Goal: Information Seeking & Learning: Learn about a topic

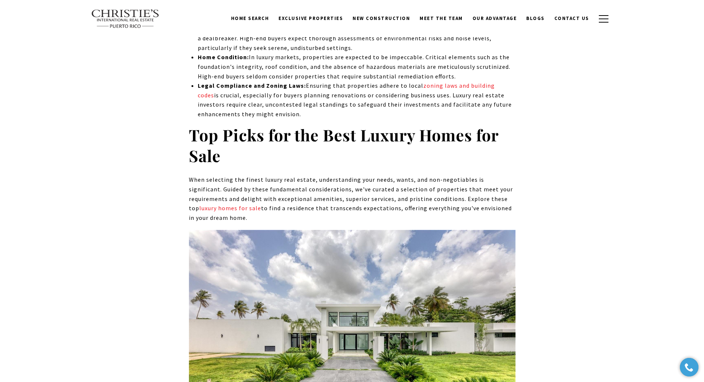
scroll to position [2139, 0]
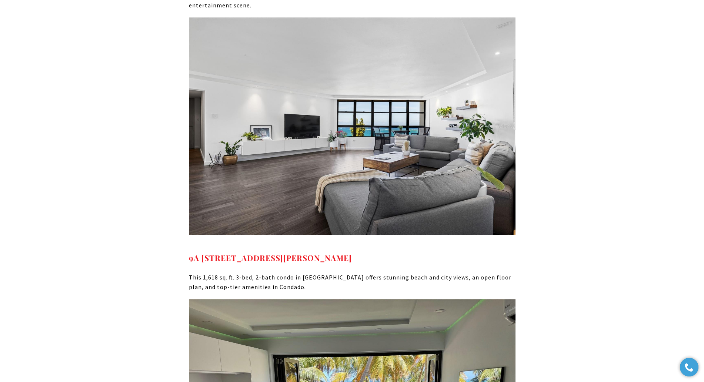
scroll to position [5119, 0]
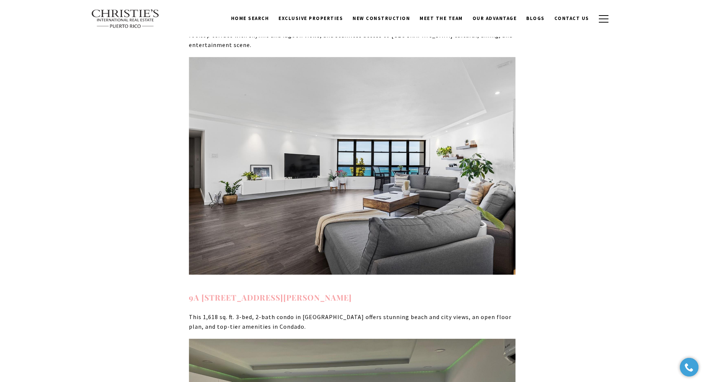
click at [352, 292] on strong "9A PLAYA GRANDE #9A Condominio PLAYA GRANDE #9A, SAN JUAN, PR 00911" at bounding box center [270, 297] width 163 height 10
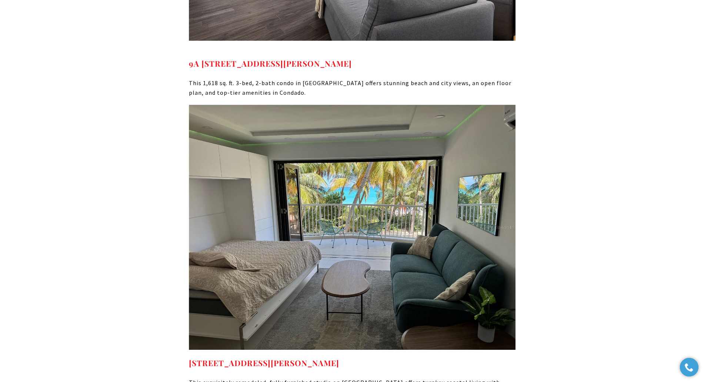
scroll to position [5397, 0]
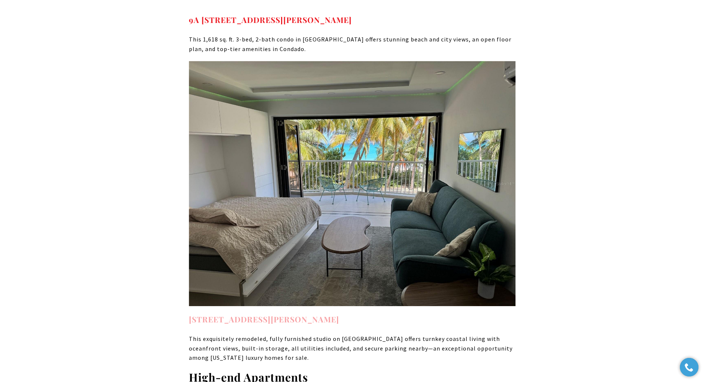
click at [325, 314] on strong "4633 Avenida Isla Verde CASTILLO DEL MAR, CAROLINA, PR 00979" at bounding box center [264, 319] width 150 height 10
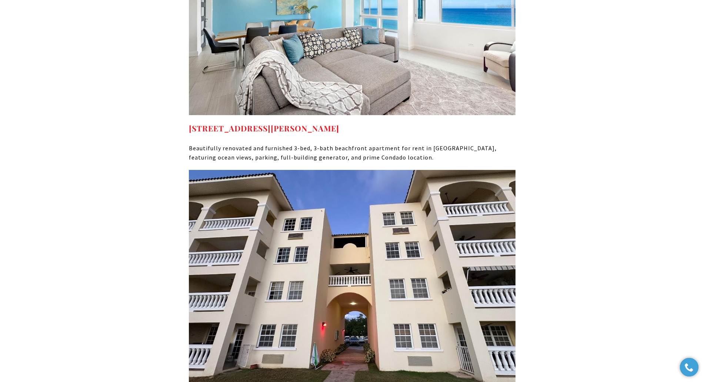
scroll to position [5814, 0]
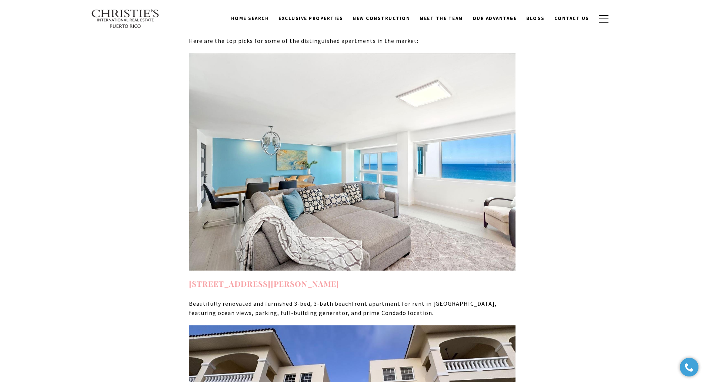
click at [297, 279] on strong "51 KING'S COURT 10 A, SAN JUAN, PR 00907" at bounding box center [264, 284] width 150 height 10
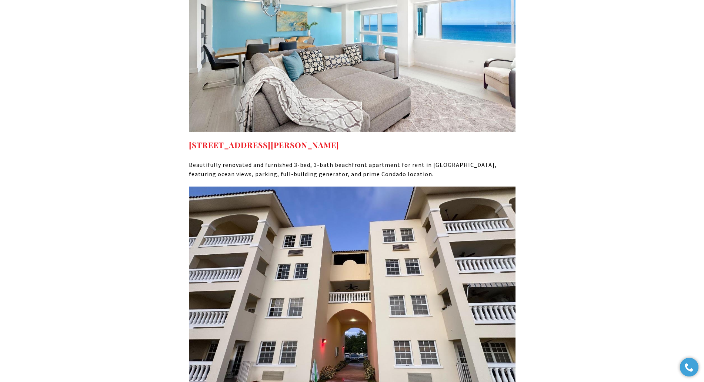
scroll to position [6045, 0]
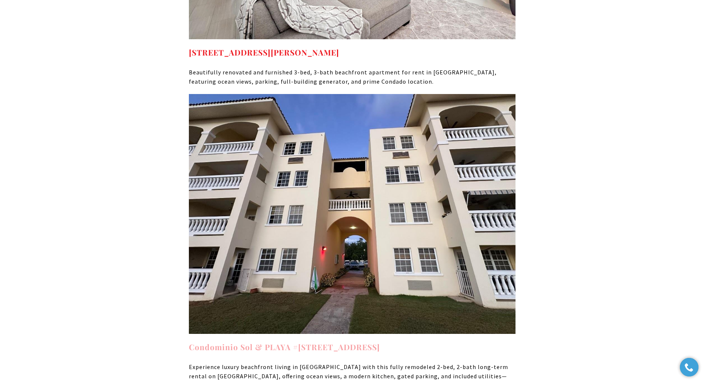
drag, startPoint x: 310, startPoint y: 203, endPoint x: 306, endPoint y: 206, distance: 5.6
click at [310, 342] on strong "Condominio Sol & PLAYA #113 Condominio SOL & PLAYA 113, RINCON, PR 00677" at bounding box center [284, 347] width 191 height 10
drag, startPoint x: 58, startPoint y: 100, endPoint x: 48, endPoint y: 108, distance: 12.4
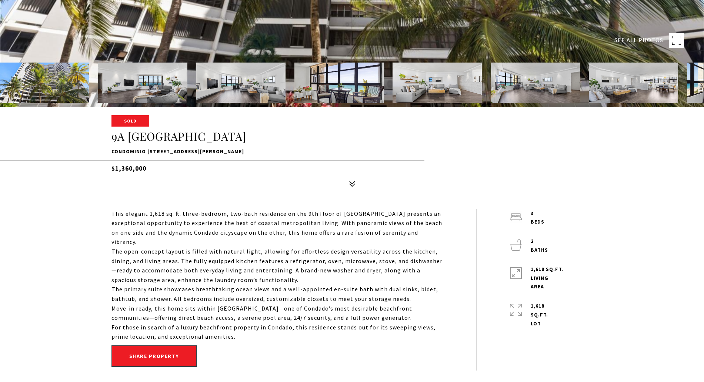
scroll to position [278, 0]
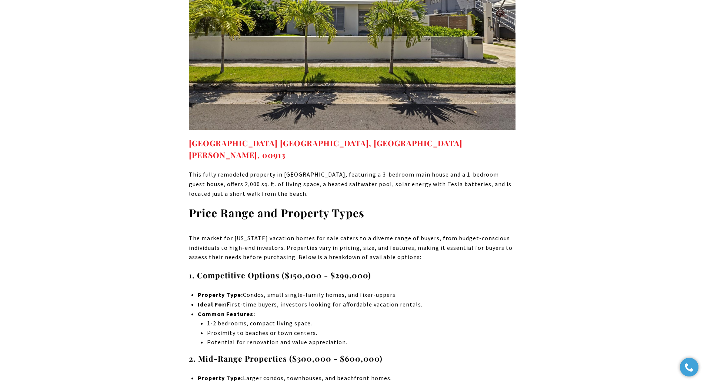
scroll to position [2763, 0]
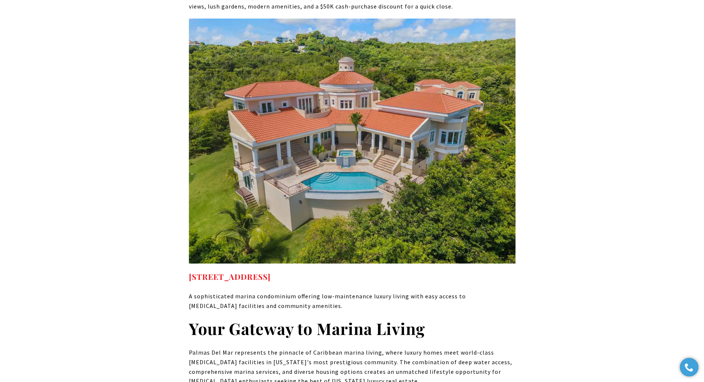
scroll to position [4005, 0]
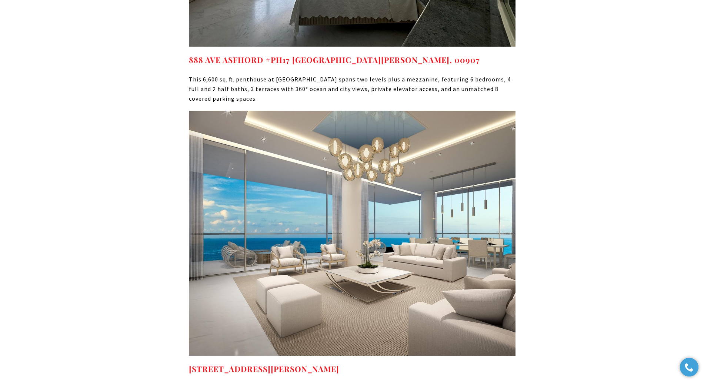
scroll to position [5689, 0]
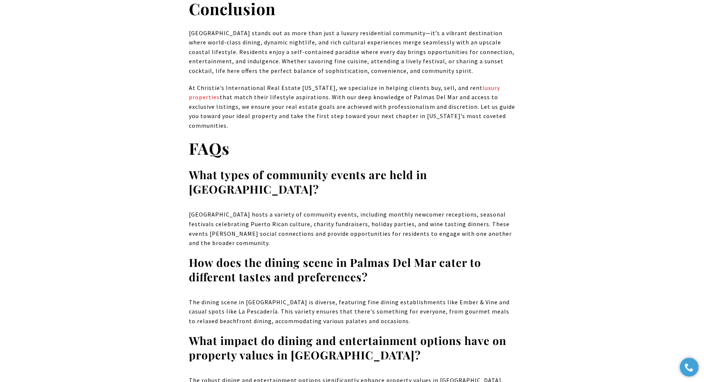
scroll to position [5159, 0]
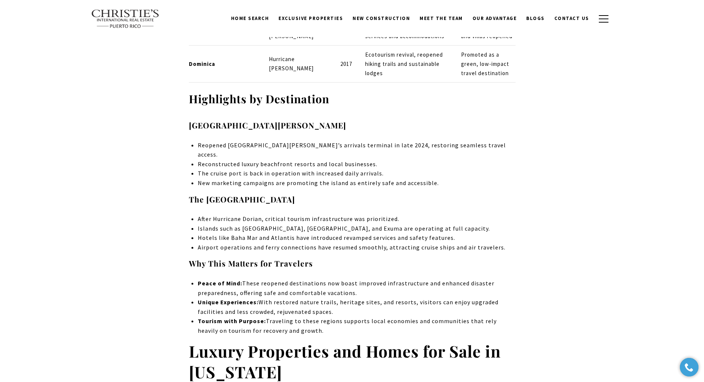
scroll to position [5800, 0]
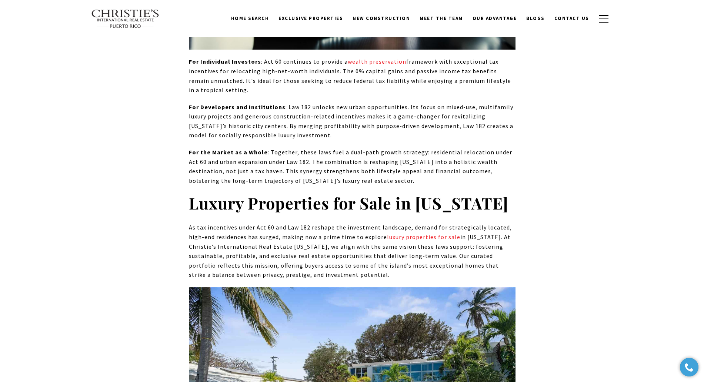
scroll to position [2892, 0]
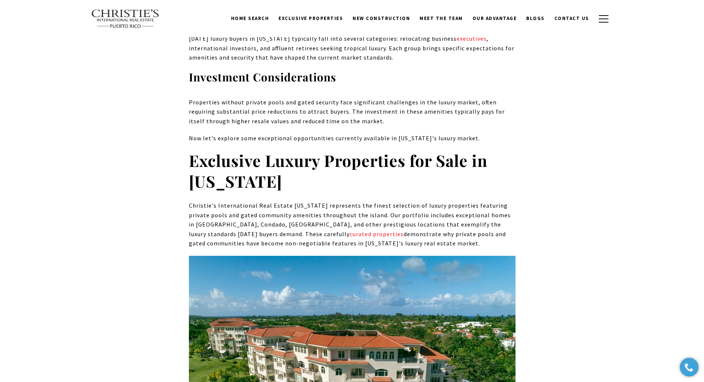
scroll to position [2534, 0]
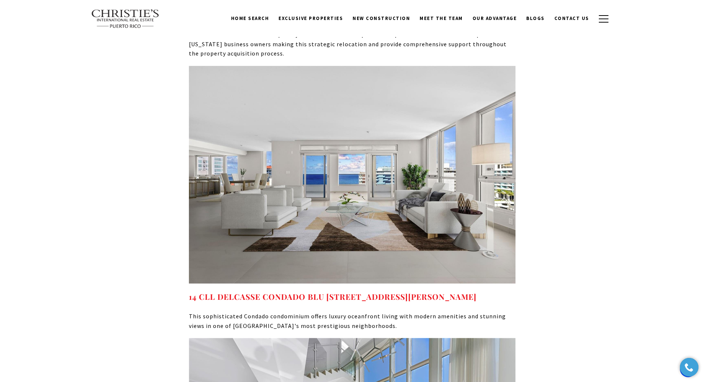
scroll to position [3538, 0]
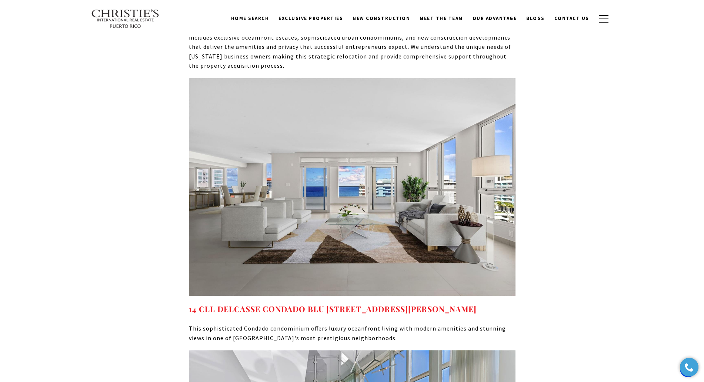
drag, startPoint x: 705, startPoint y: 20, endPoint x: 688, endPoint y: 233, distance: 213.6
